Goal: Information Seeking & Learning: Find specific fact

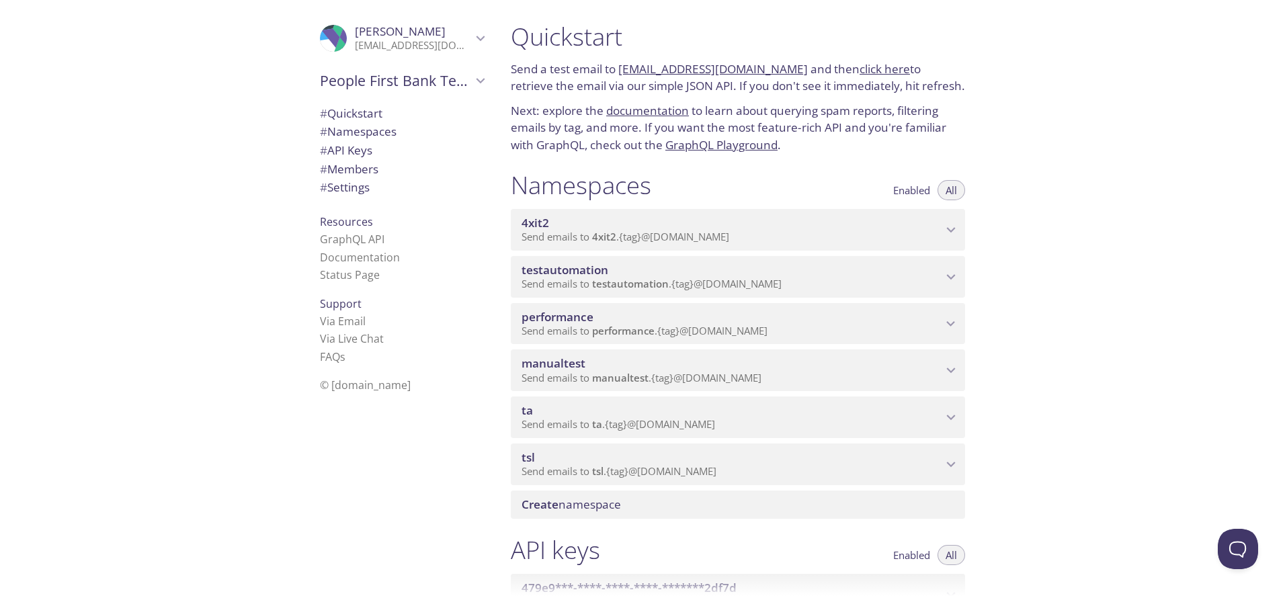
click at [794, 410] on span "ta" at bounding box center [732, 410] width 421 height 15
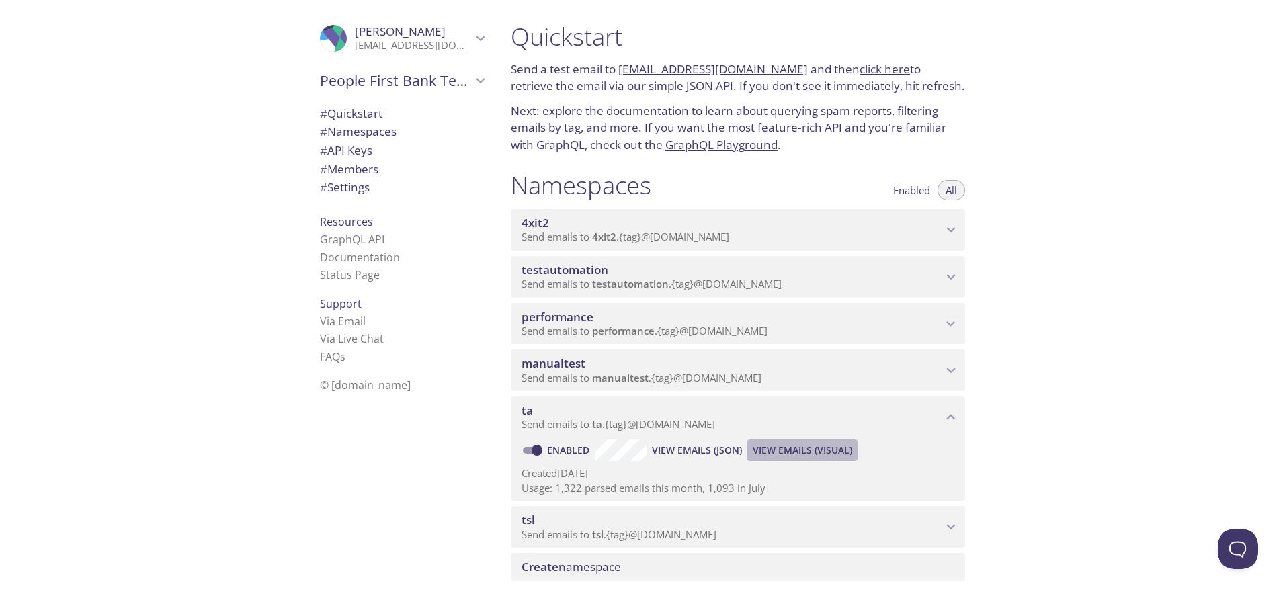
click at [823, 449] on span "View Emails (Visual)" at bounding box center [802, 450] width 99 height 16
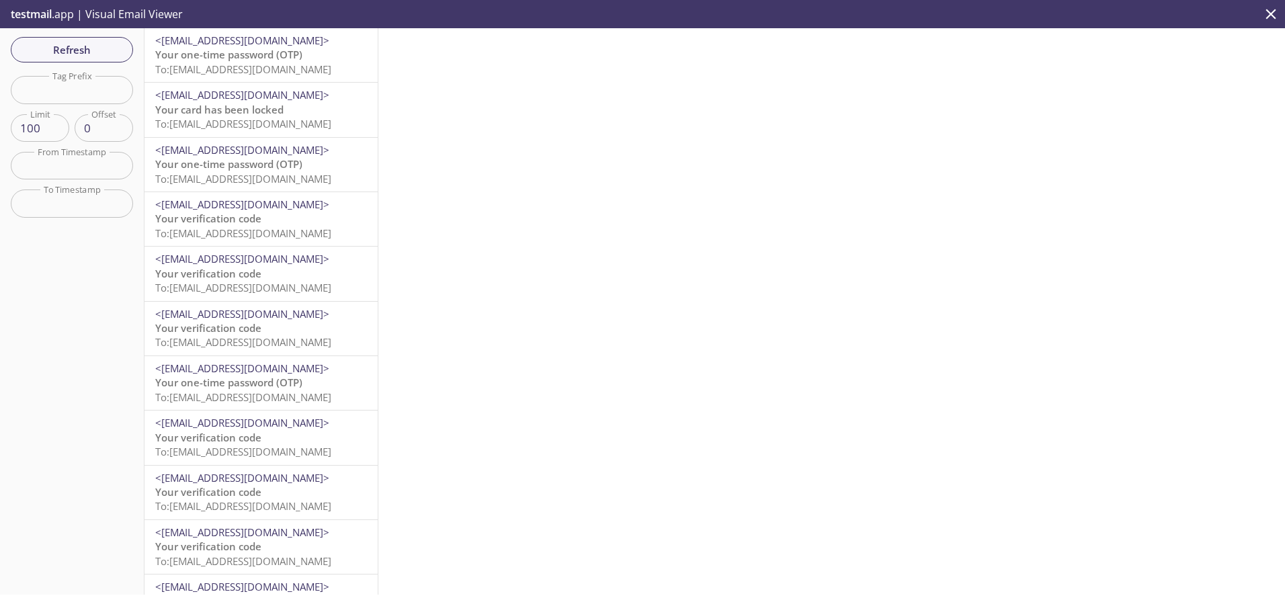
click at [253, 57] on span "Your one-time password (OTP)" at bounding box center [228, 54] width 147 height 13
